Goal: Task Accomplishment & Management: Manage account settings

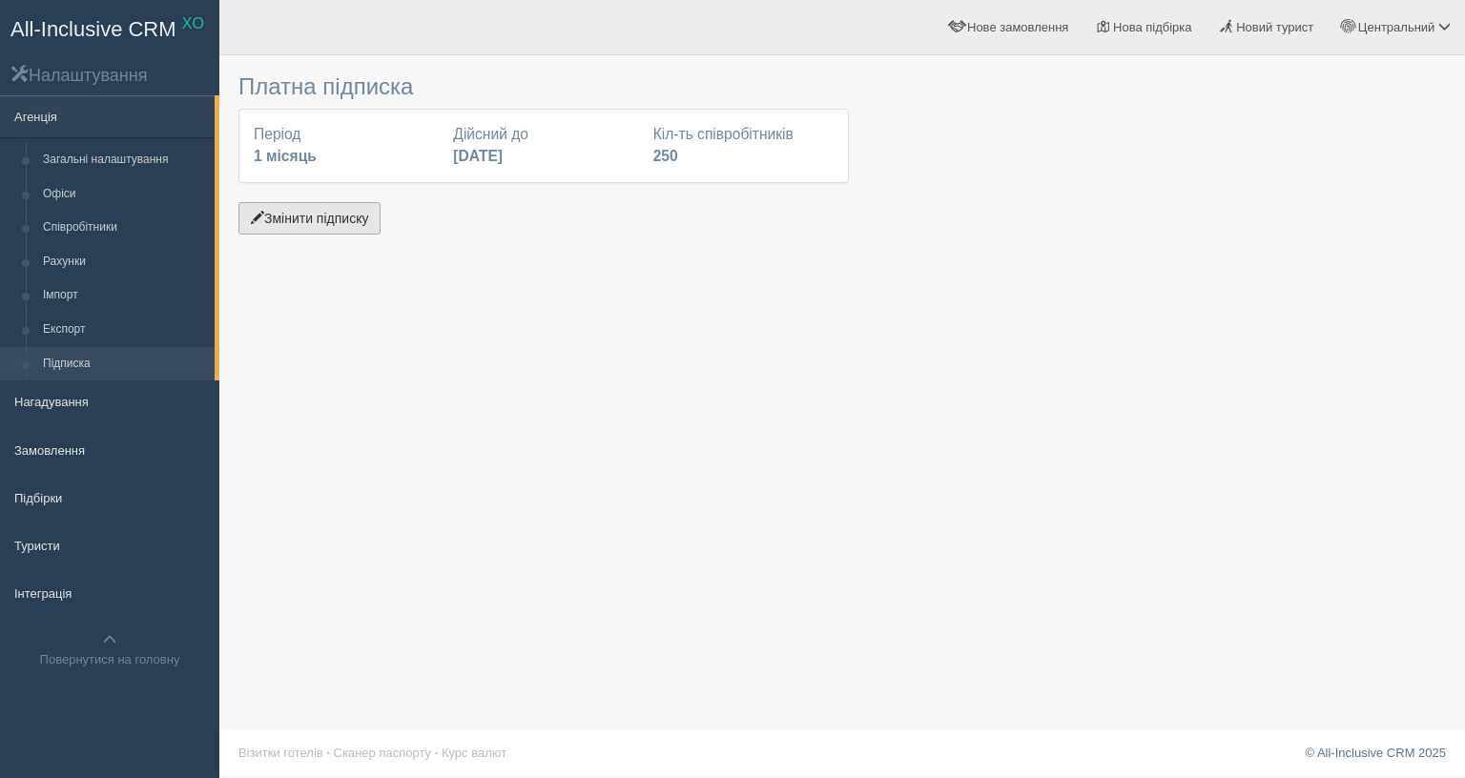
click at [344, 218] on button "Змінити підписку" at bounding box center [309, 218] width 142 height 32
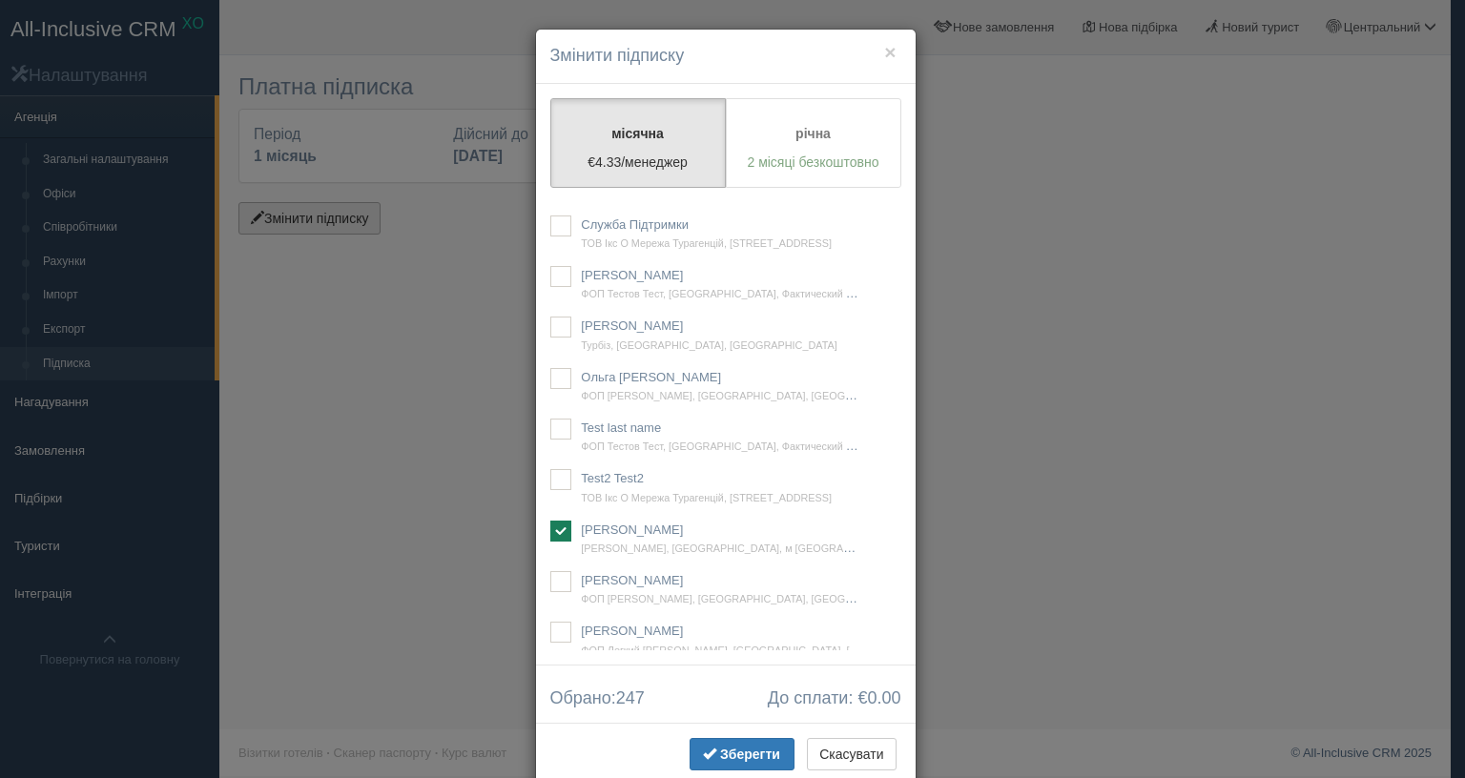
scroll to position [18462, 0]
click at [550, 242] on ins at bounding box center [560, 231] width 21 height 21
checkbox input "true"
click at [720, 747] on span "Зберегти" at bounding box center [750, 754] width 60 height 15
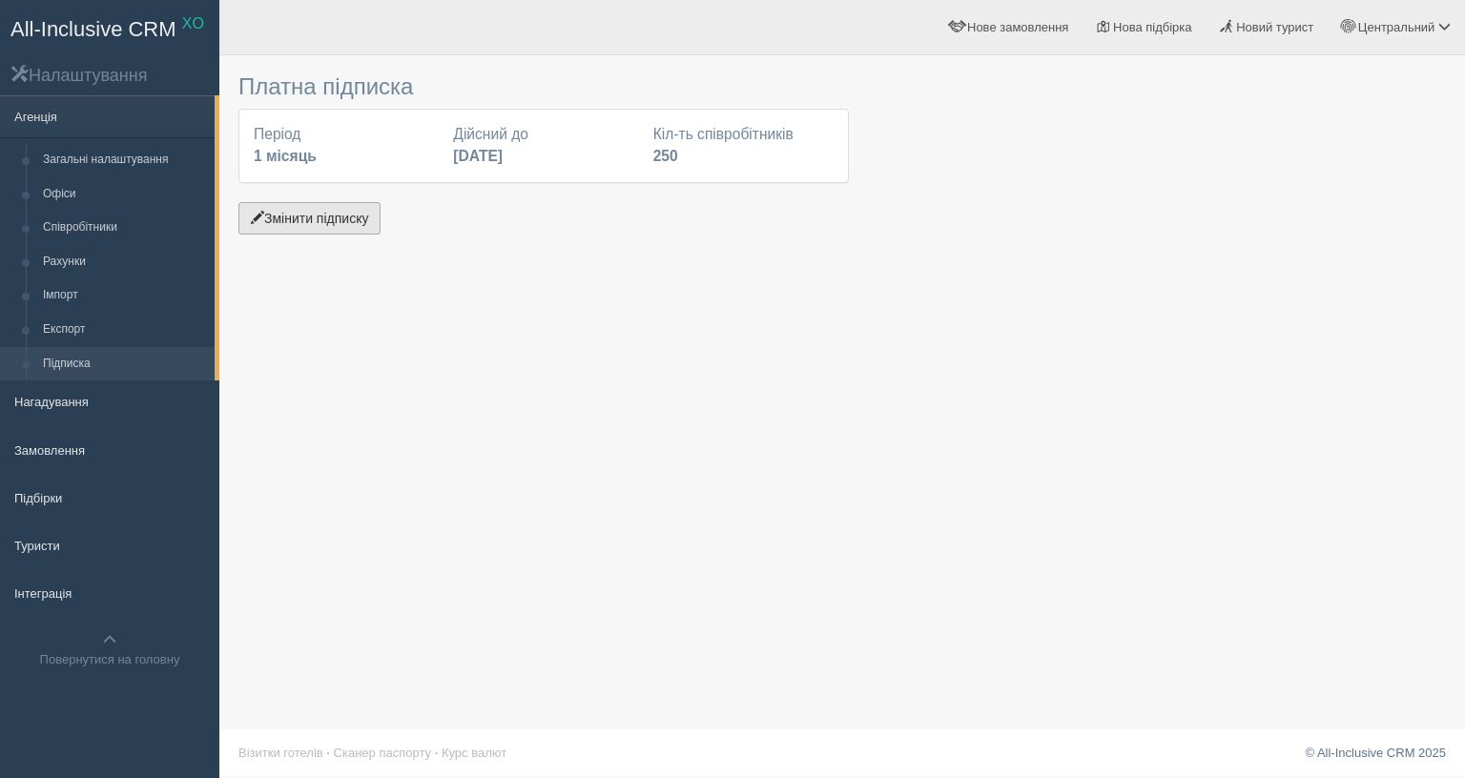
click at [335, 208] on button "Змінити підписку" at bounding box center [309, 218] width 142 height 32
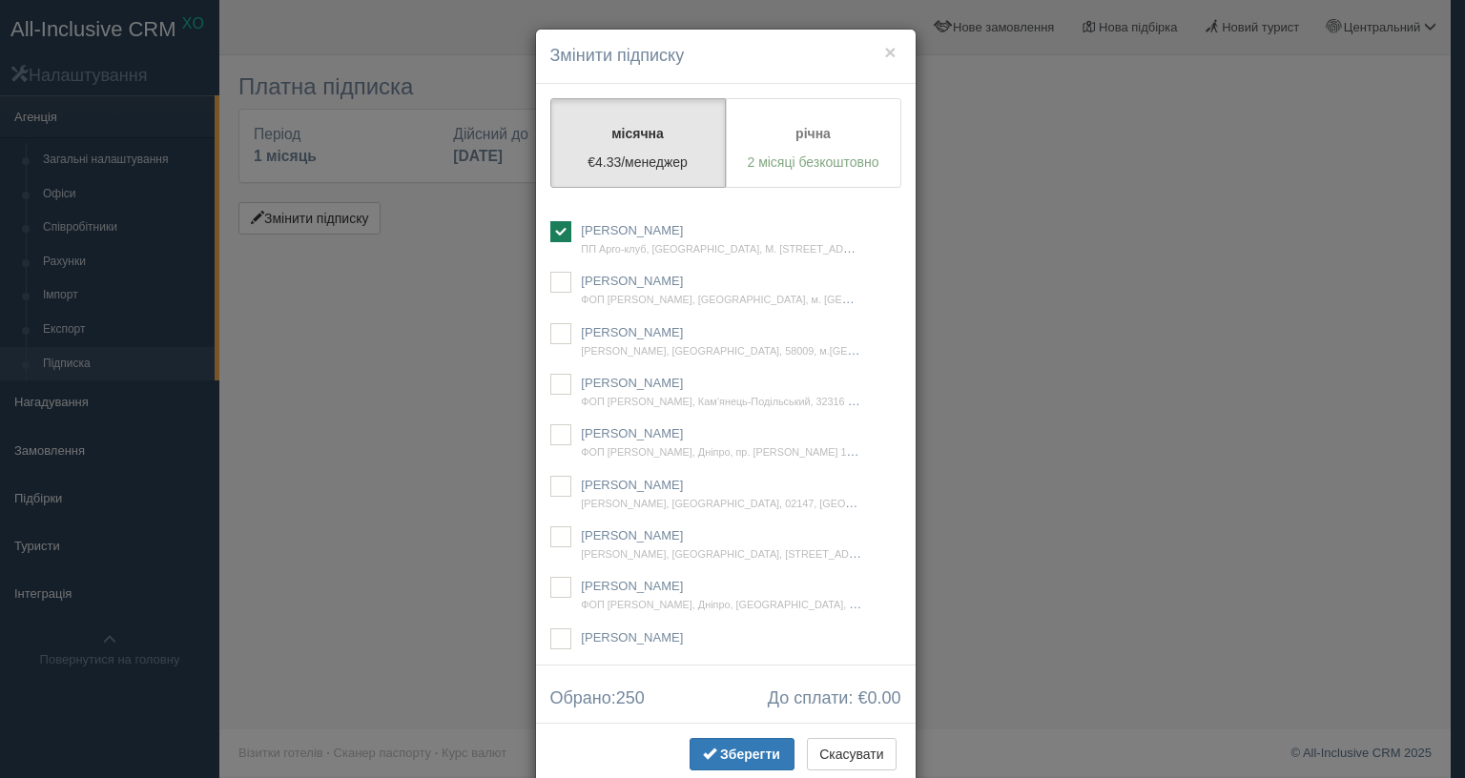
drag, startPoint x: 668, startPoint y: 583, endPoint x: 60, endPoint y: 12, distance: 833.5
click at [668, 665] on div "До сплати: € 0.00 Обрано: 250" at bounding box center [726, 694] width 380 height 58
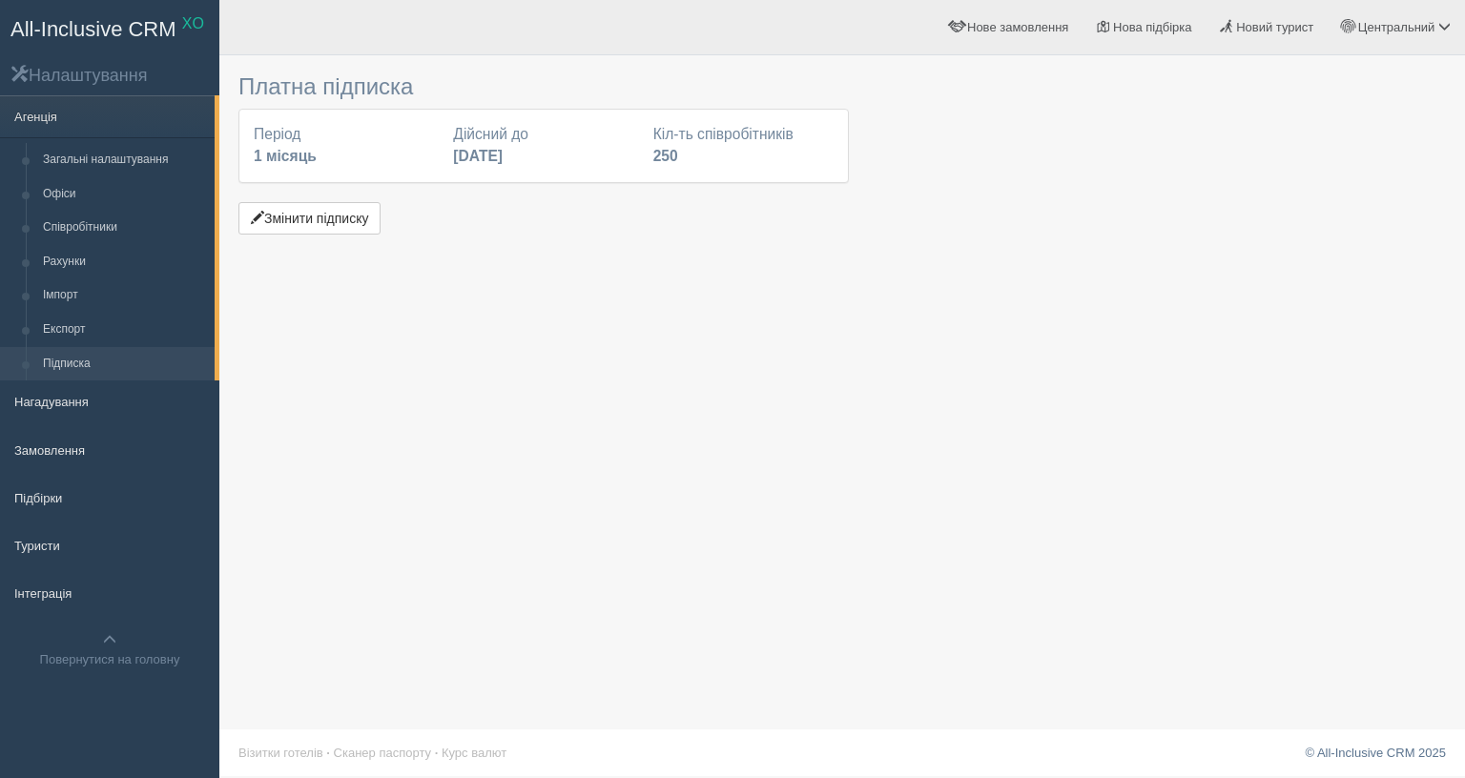
click at [1020, 334] on div "Платна підписка Період 1 місяць Дійсний до [DATE] Кіл-ть співробітників 250 Змі…" at bounding box center [842, 389] width 1246 height 778
click at [328, 211] on button "Змінити підписку" at bounding box center [309, 218] width 142 height 32
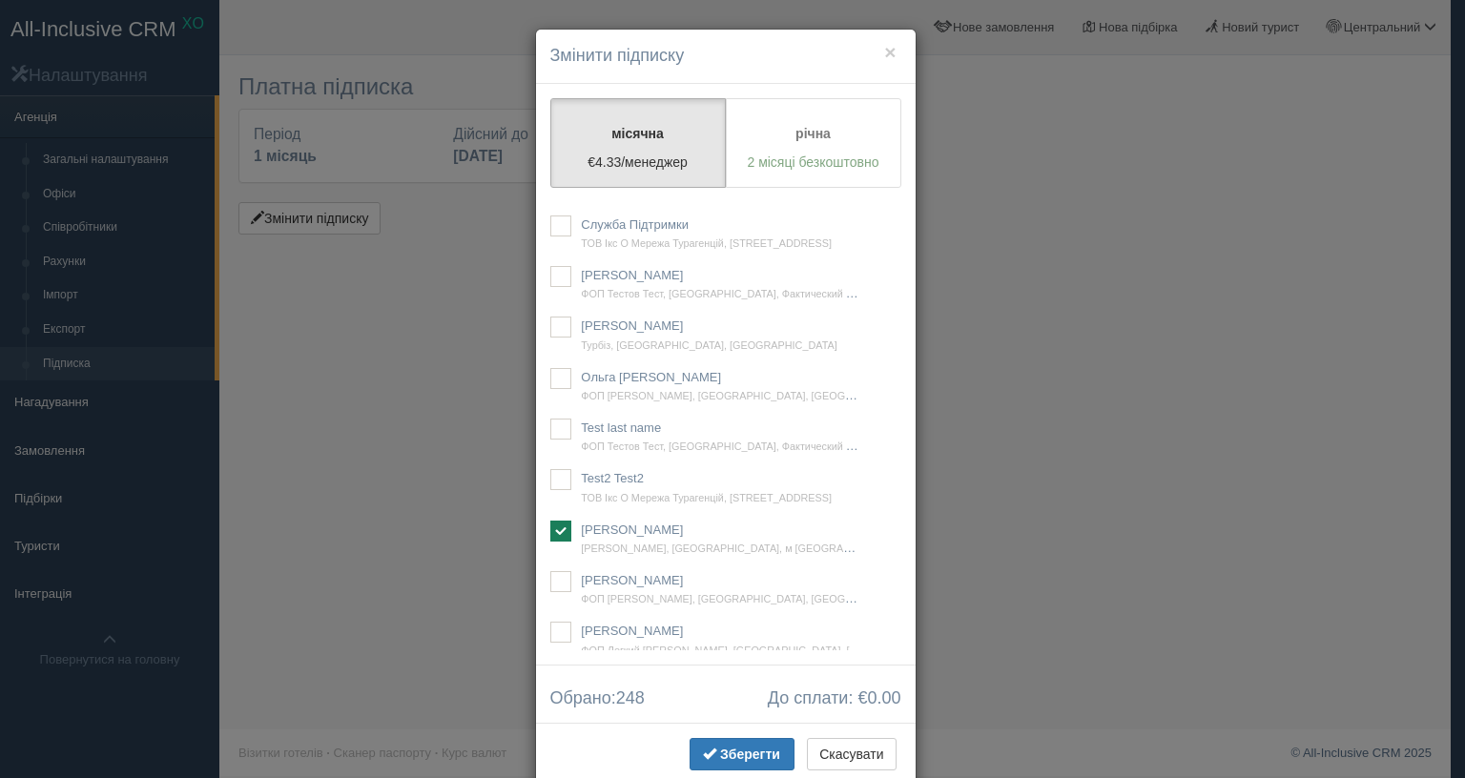
click at [897, 361] on div "місячна €4.33/менеджер річна 2 місяці безкоштовно Підписка "Легкий рестарт" дос…" at bounding box center [726, 374] width 380 height 581
drag, startPoint x: 828, startPoint y: 634, endPoint x: 866, endPoint y: 661, distance: 46.6
click at [828, 738] on button "Скасувати" at bounding box center [851, 754] width 89 height 32
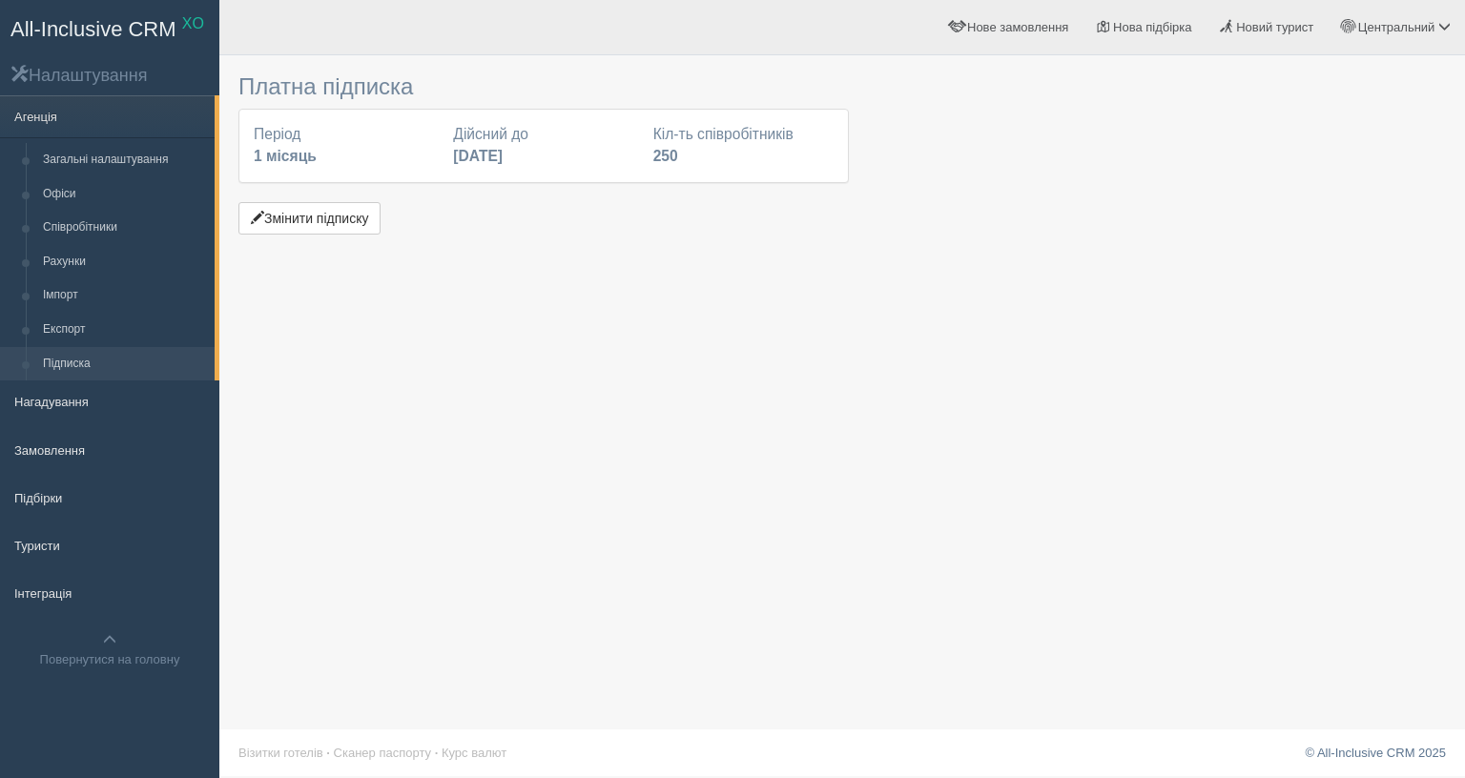
click at [1093, 266] on div "Платна підписка Період 1 місяць Дійсний до [DATE] Кіл-ть співробітників 250 Змі…" at bounding box center [842, 389] width 1246 height 778
click at [301, 218] on button "Змінити підписку" at bounding box center [309, 218] width 142 height 32
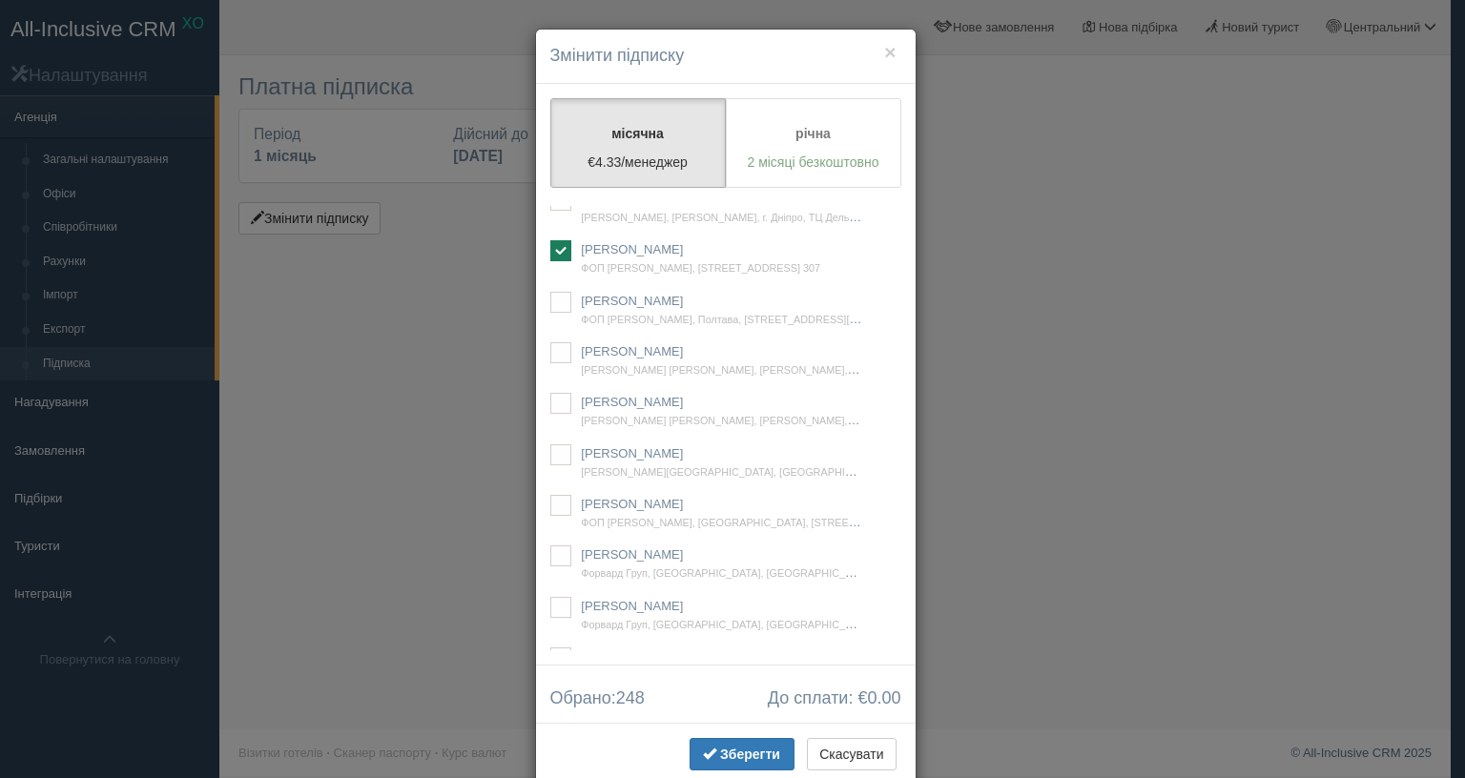
scroll to position [51650, 0]
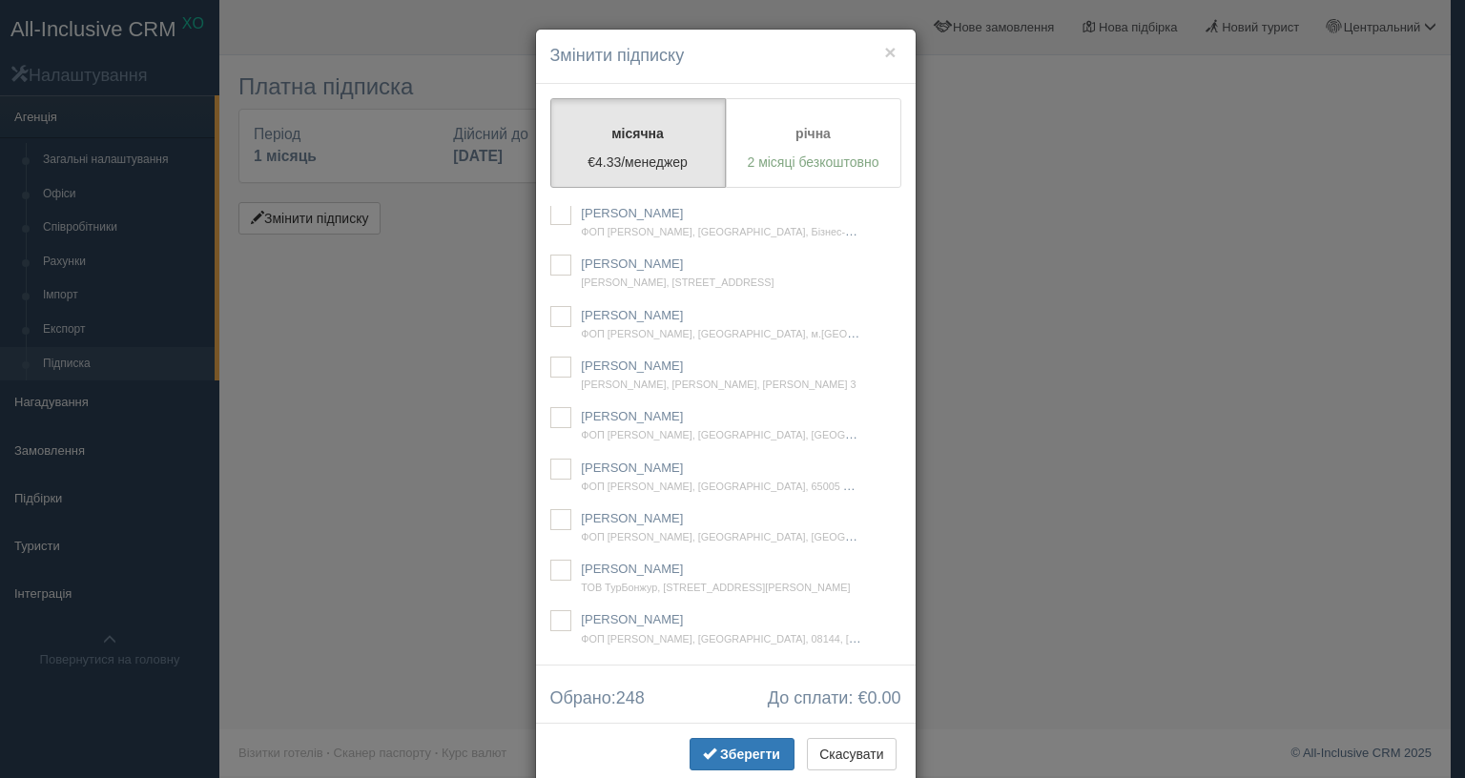
checkbox input "true"
click at [731, 747] on span "Зберегти" at bounding box center [750, 754] width 60 height 15
